Goal: Task Accomplishment & Management: Manage account settings

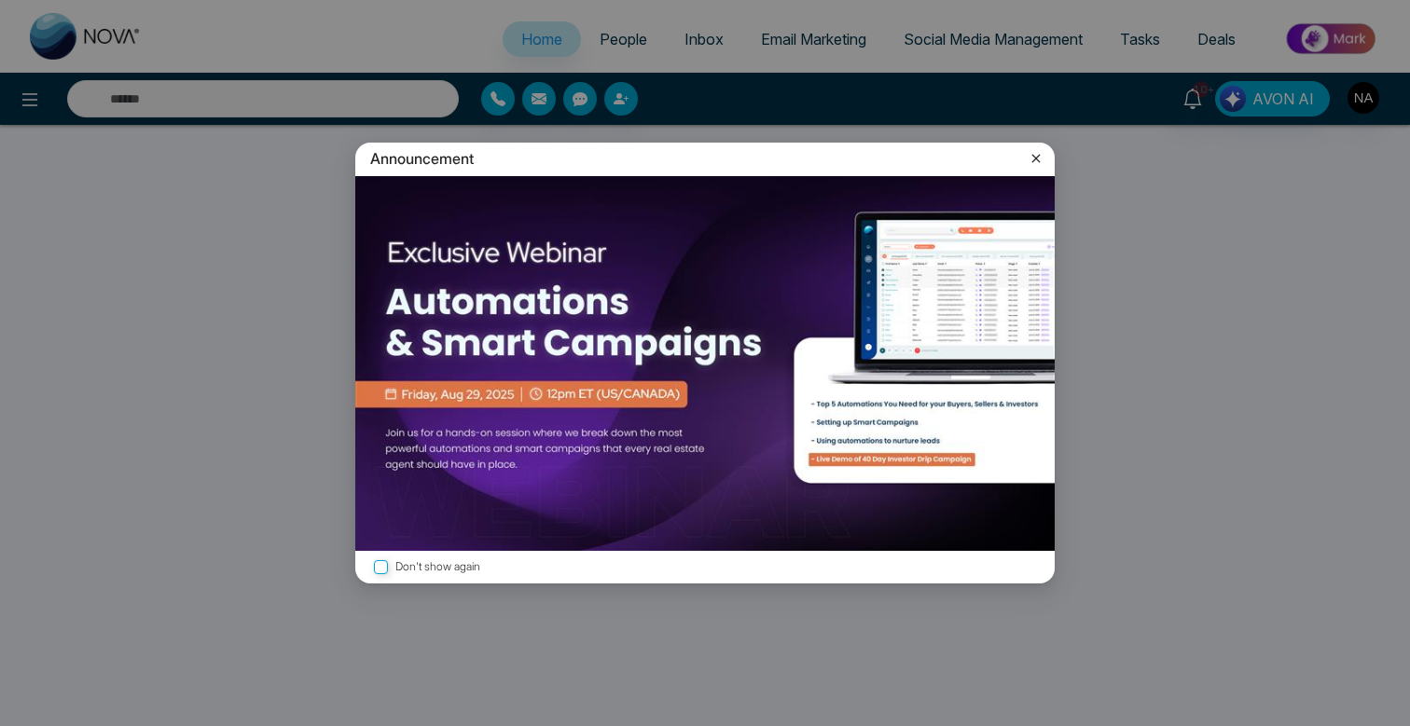
click at [1033, 162] on icon at bounding box center [1036, 158] width 19 height 19
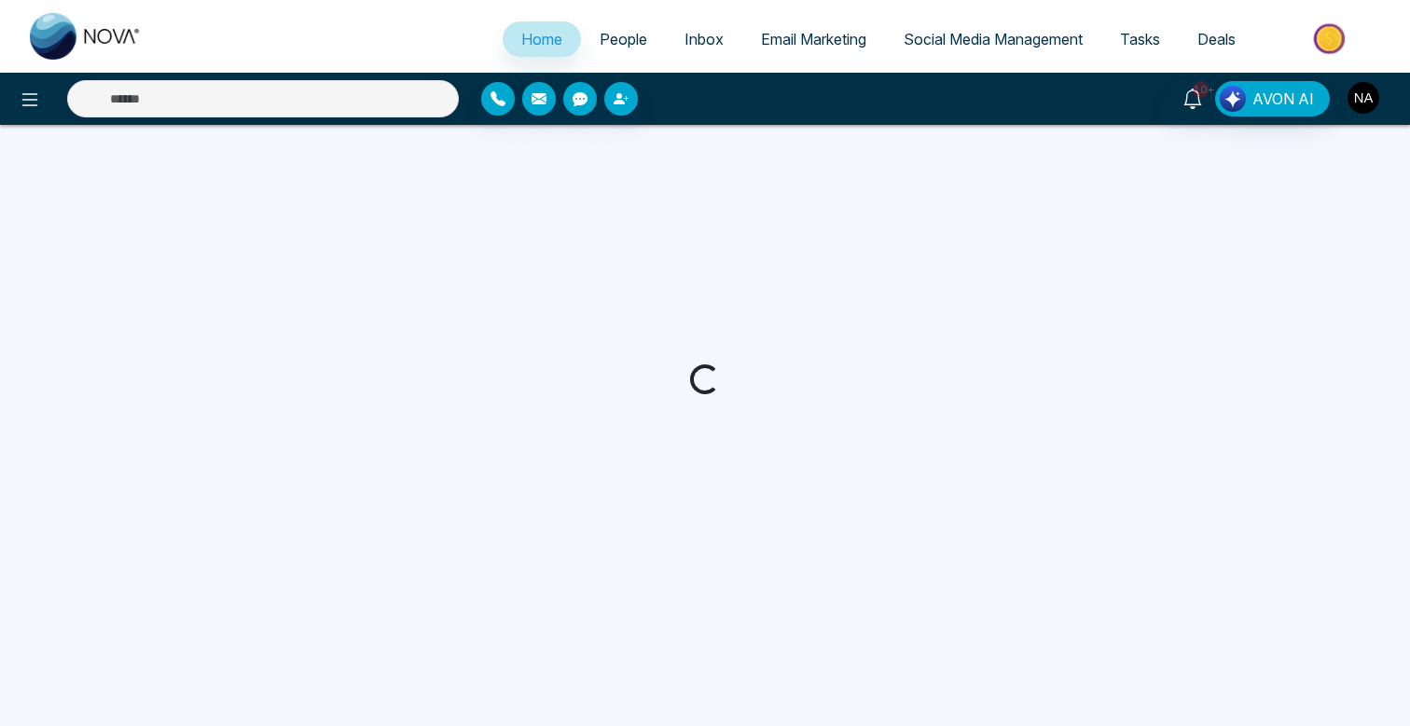
click at [1351, 94] on img "button" at bounding box center [1363, 98] width 32 height 32
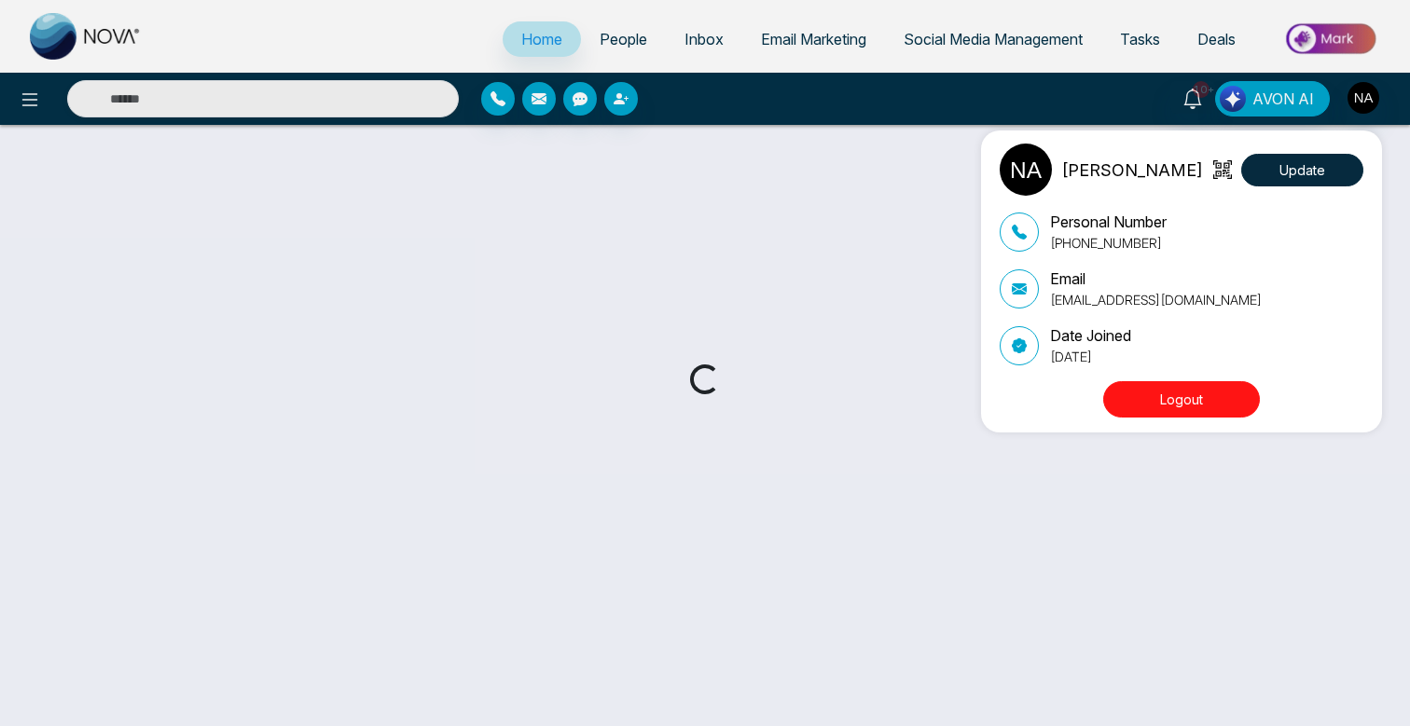
click at [1184, 414] on button "Logout" at bounding box center [1181, 399] width 157 height 36
